Goal: Find specific page/section: Find specific page/section

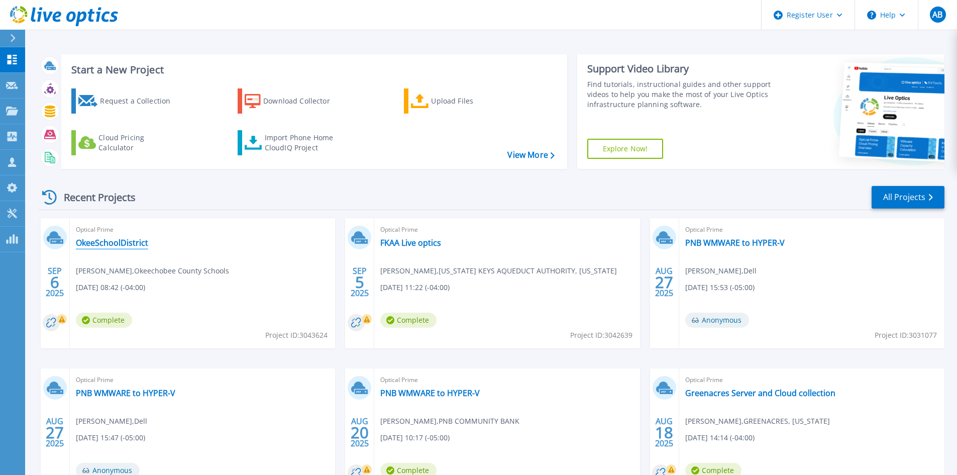
click at [129, 243] on link "OkeeSchoolDistrict" at bounding box center [112, 243] width 72 height 10
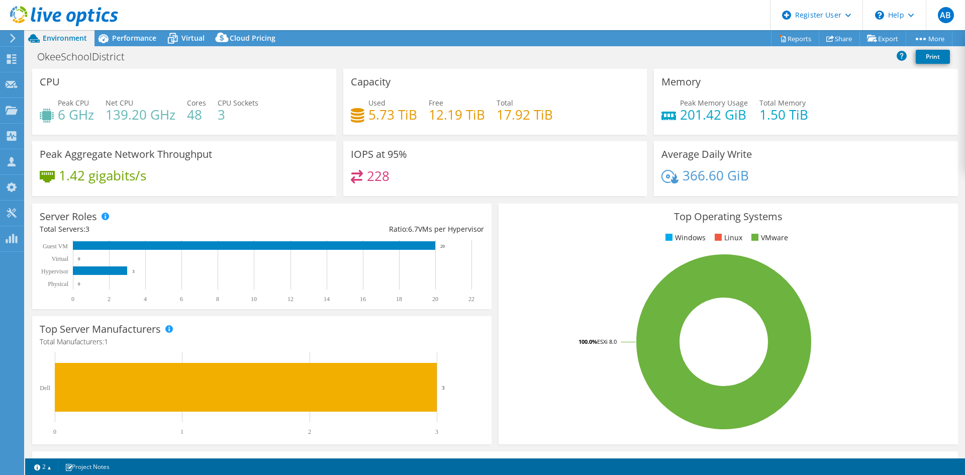
click at [50, 12] on icon at bounding box center [64, 16] width 108 height 21
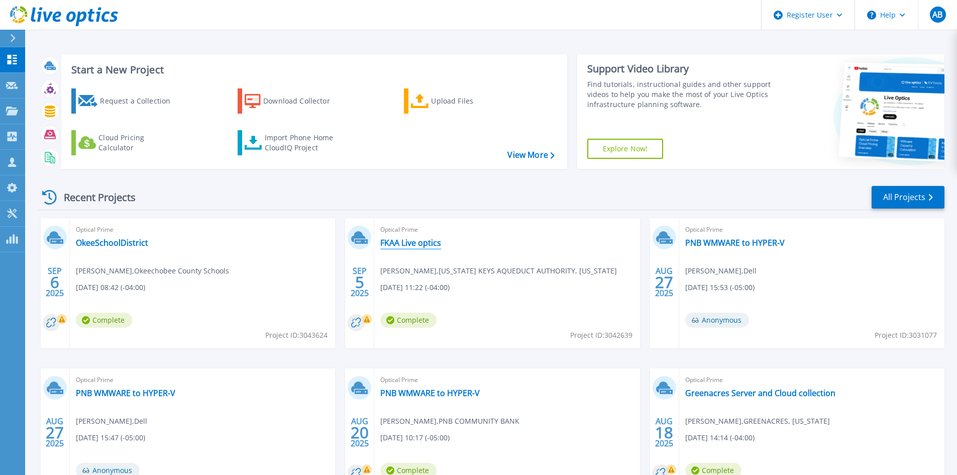
click at [415, 243] on link "FKAA Live optics" at bounding box center [410, 243] width 61 height 10
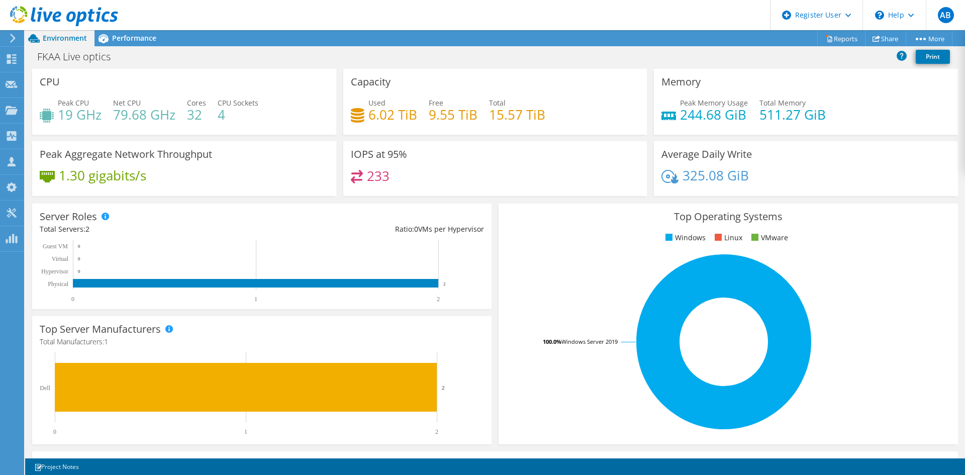
scroll to position [49, 0]
click at [133, 34] on span "Performance" at bounding box center [134, 38] width 44 height 10
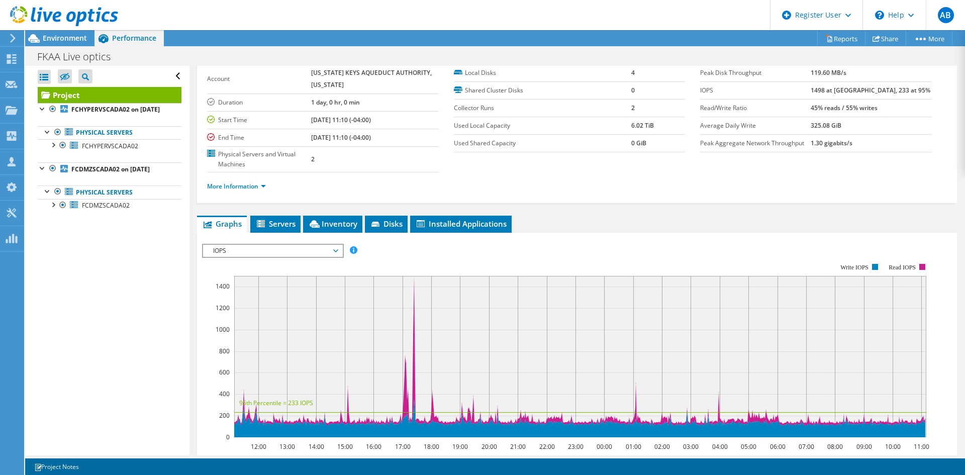
click at [66, 5] on div at bounding box center [59, 17] width 118 height 34
click at [84, 13] on use at bounding box center [64, 16] width 108 height 20
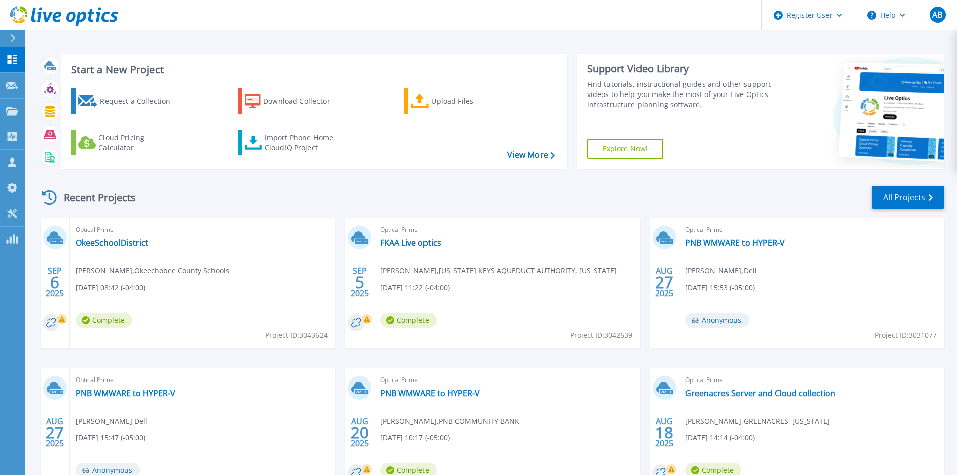
click at [19, 38] on div at bounding box center [17, 38] width 16 height 17
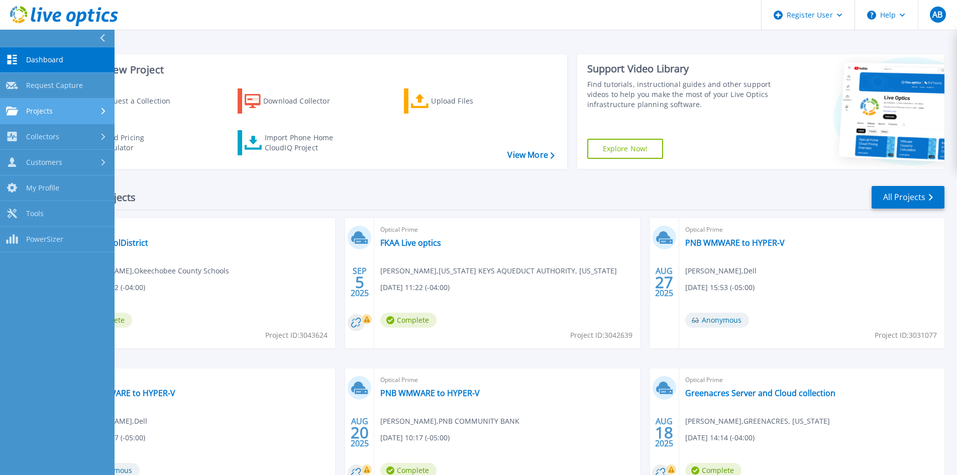
click at [94, 107] on div "Projects" at bounding box center [57, 111] width 103 height 9
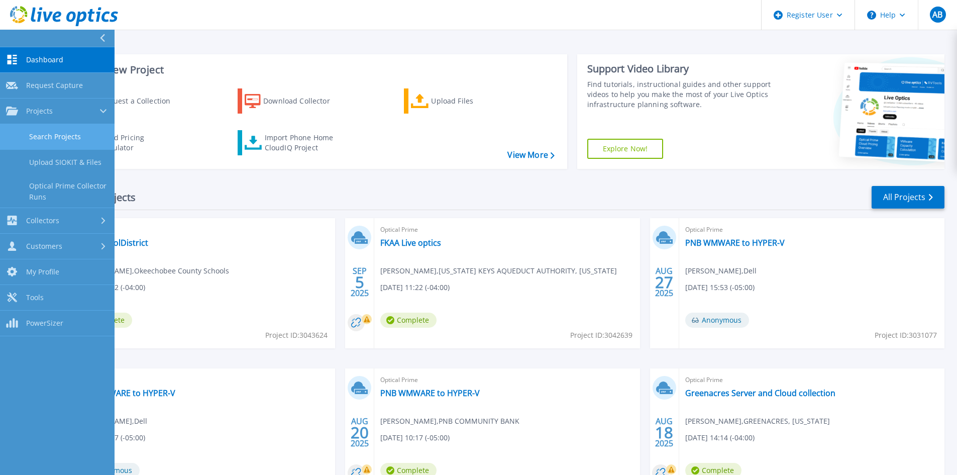
click at [81, 141] on link "Search Projects" at bounding box center [57, 137] width 115 height 26
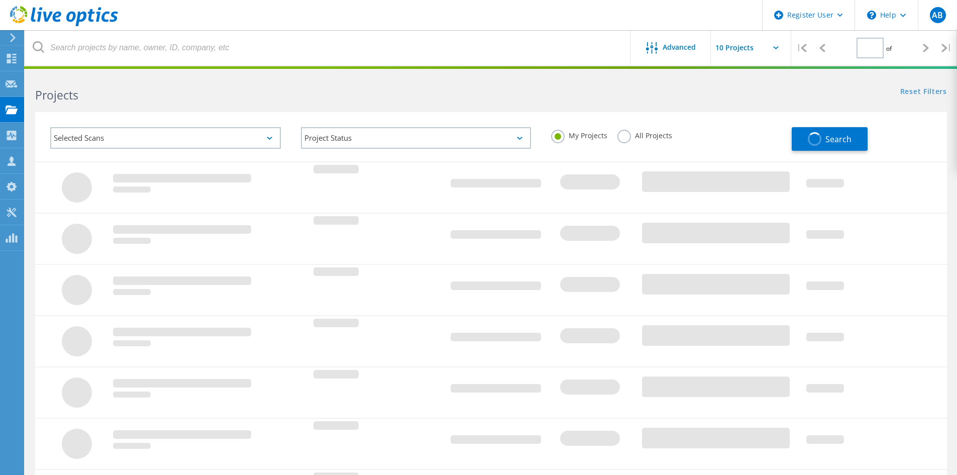
type input "1"
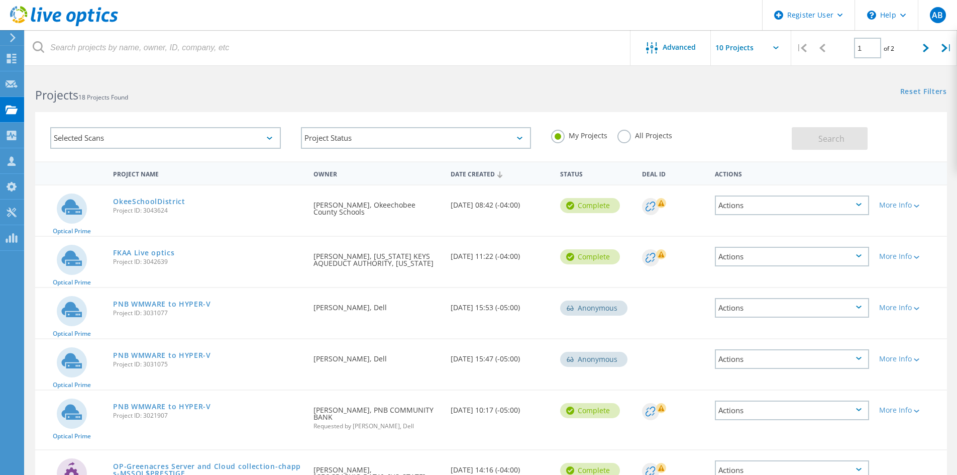
click at [627, 134] on label "All Projects" at bounding box center [645, 135] width 55 height 10
click at [0, 0] on input "All Projects" at bounding box center [0, 0] width 0 height 0
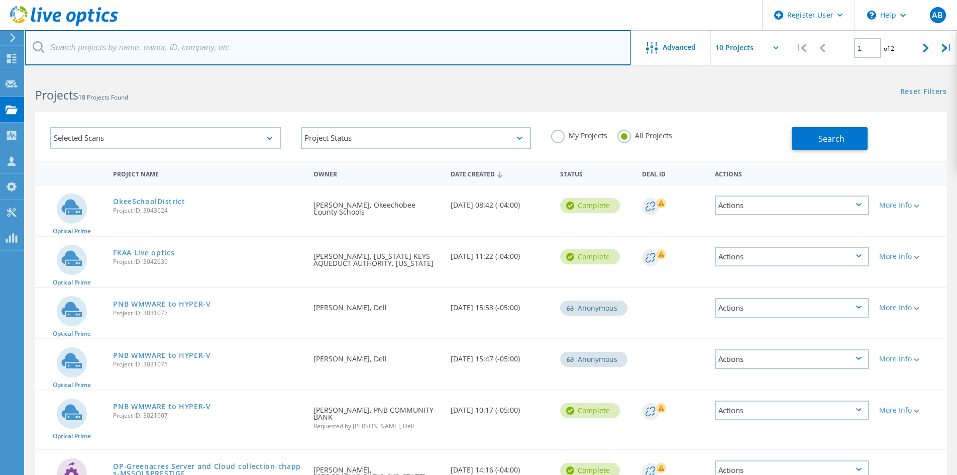
click at [234, 47] on input "text" at bounding box center [328, 47] width 606 height 35
paste input "Jerry Jarrett <jjarrett@fkaa.com>"
click at [99, 45] on input "Jerry Jarrett <jjarrett@fkaa.com" at bounding box center [328, 47] width 606 height 35
type input "jjarrett@fkaa.com"
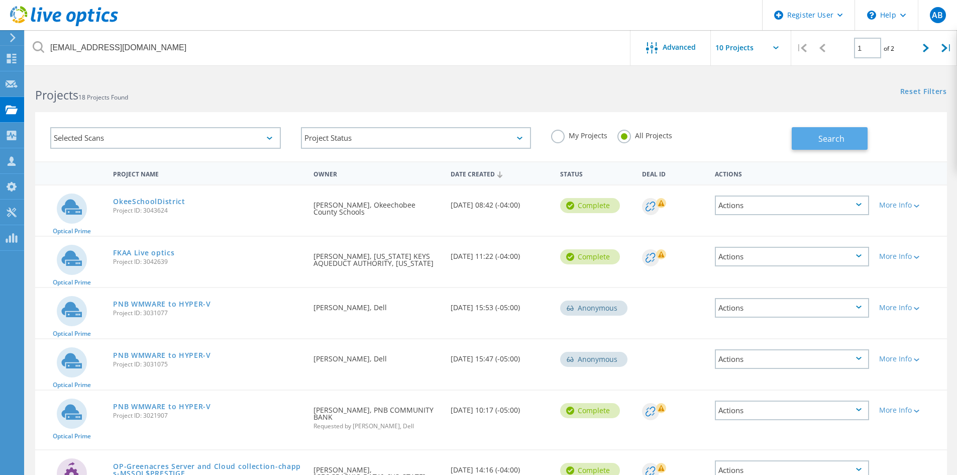
click at [836, 145] on button "Search" at bounding box center [830, 138] width 76 height 23
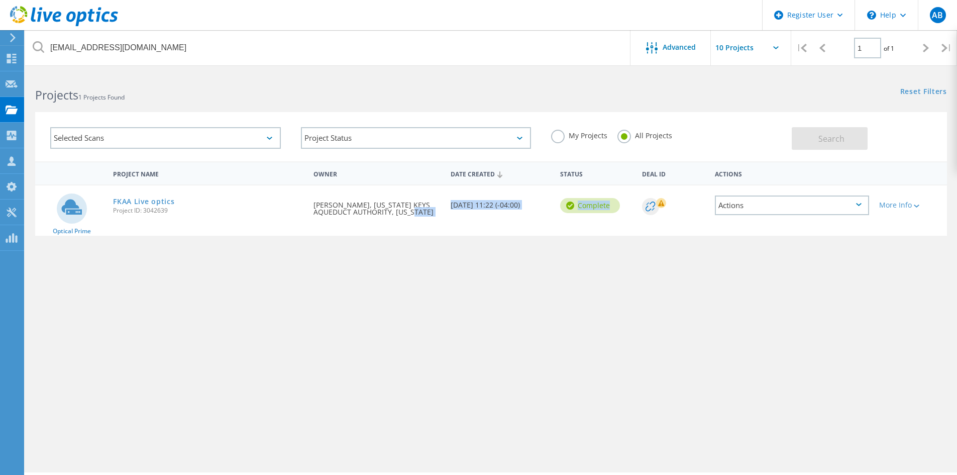
drag, startPoint x: 445, startPoint y: 210, endPoint x: 525, endPoint y: 228, distance: 82.3
click at [525, 228] on div "Optical Prime FKAA Live optics Project ID: 3042639 Requested By Jerry Jarret, F…" at bounding box center [491, 210] width 912 height 50
drag, startPoint x: 537, startPoint y: 266, endPoint x: 932, endPoint y: 110, distance: 424.8
click at [538, 265] on div "Project Name Owner Date Created Status Deal Id Actions Optical Prime FKAA Live …" at bounding box center [491, 291] width 912 height 261
drag, startPoint x: 136, startPoint y: 205, endPoint x: 155, endPoint y: 199, distance: 19.9
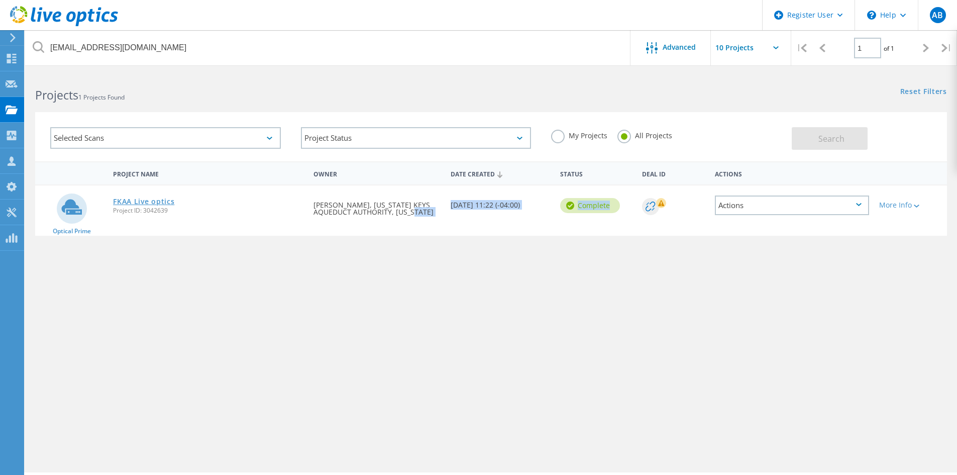
click at [136, 205] on link "FKAA Live optics" at bounding box center [143, 201] width 61 height 7
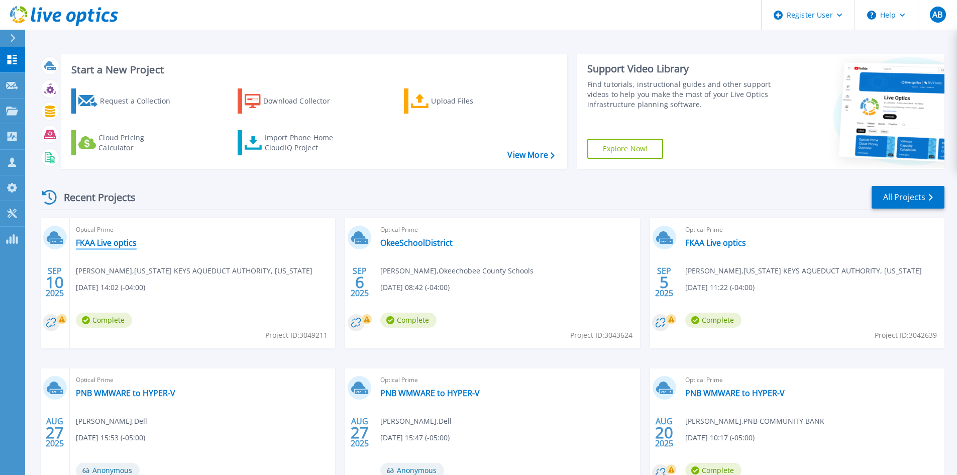
click at [114, 247] on link "FKAA Live optics" at bounding box center [106, 243] width 61 height 10
